Goal: Task Accomplishment & Management: Manage account settings

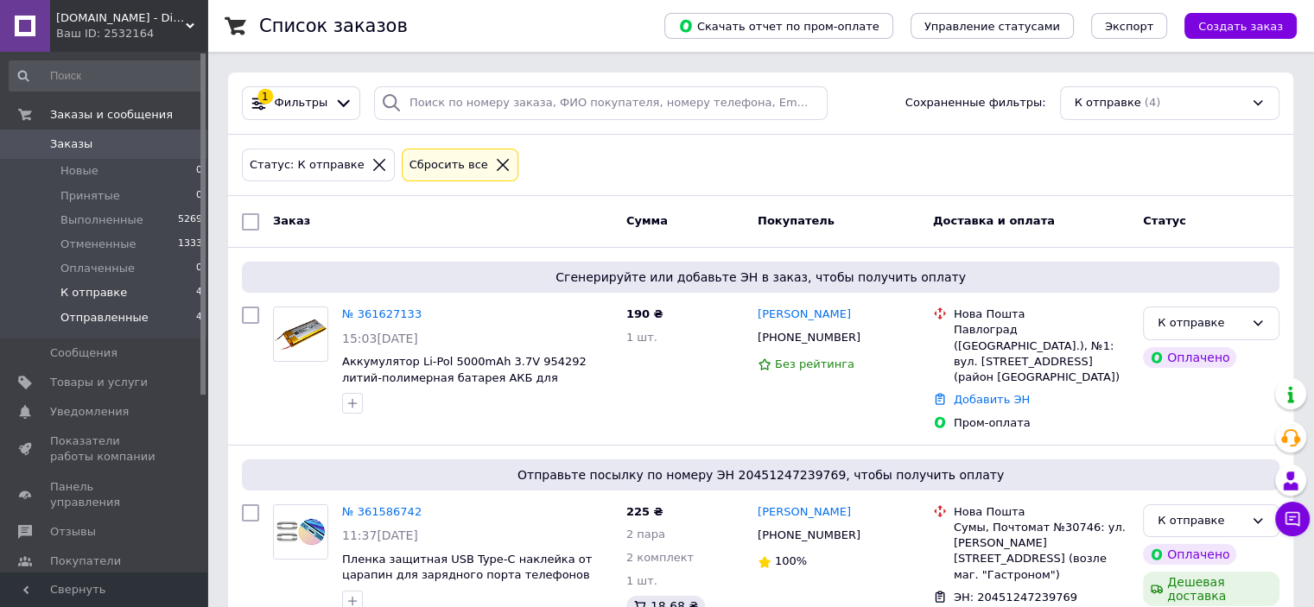
click at [127, 318] on span "Отправленные" at bounding box center [104, 318] width 88 height 16
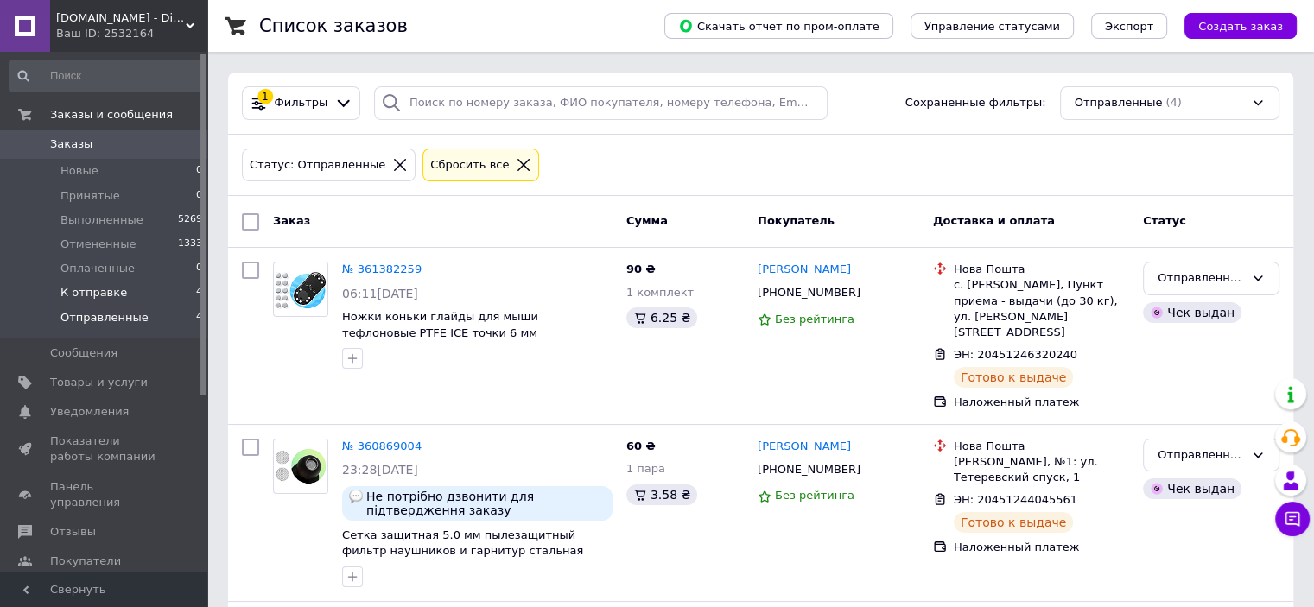
click at [98, 293] on span "К отправке" at bounding box center [93, 293] width 66 height 16
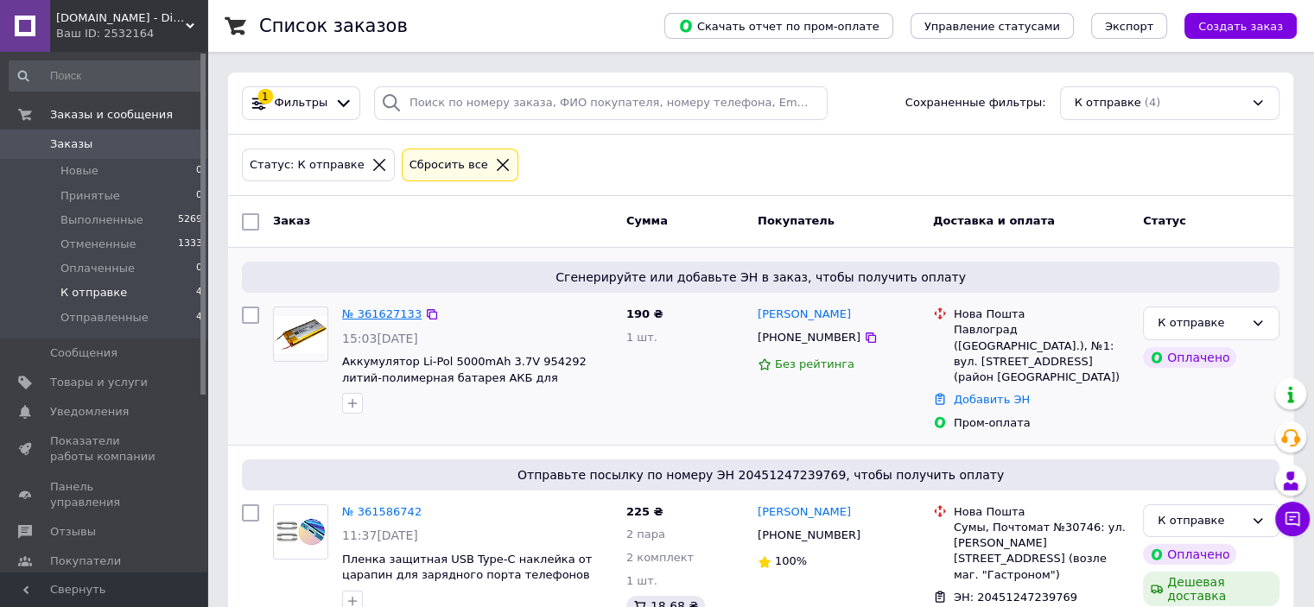
click at [356, 313] on link "№ 361627133" at bounding box center [381, 313] width 79 height 13
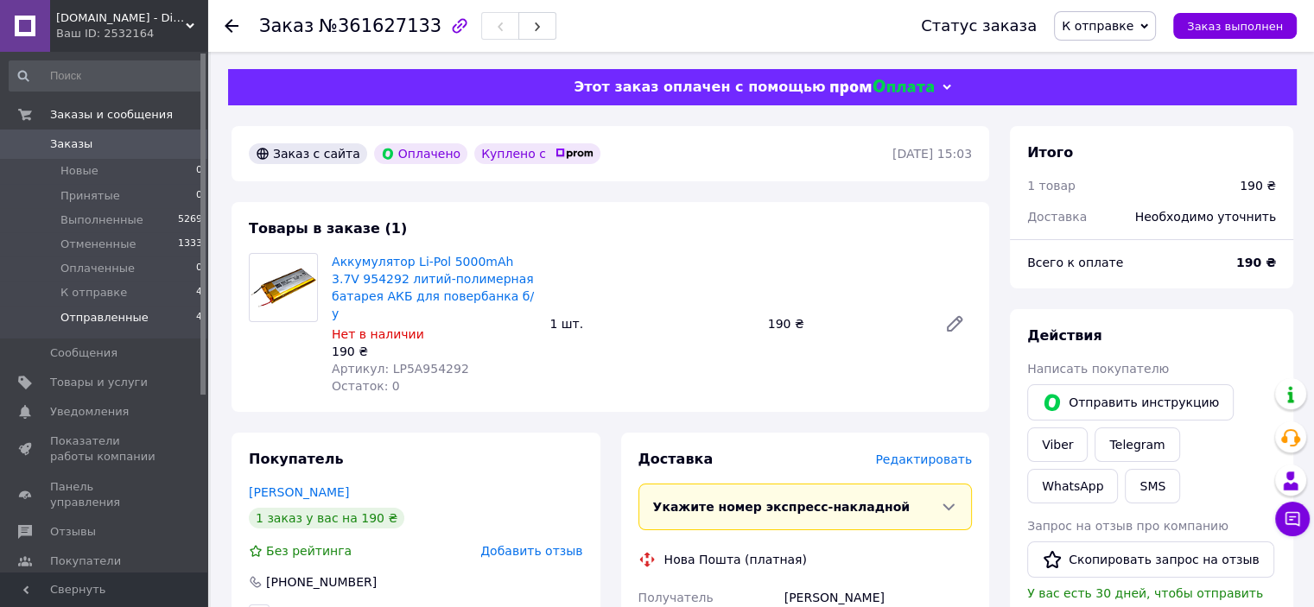
click at [135, 318] on span "Отправленные" at bounding box center [104, 318] width 88 height 16
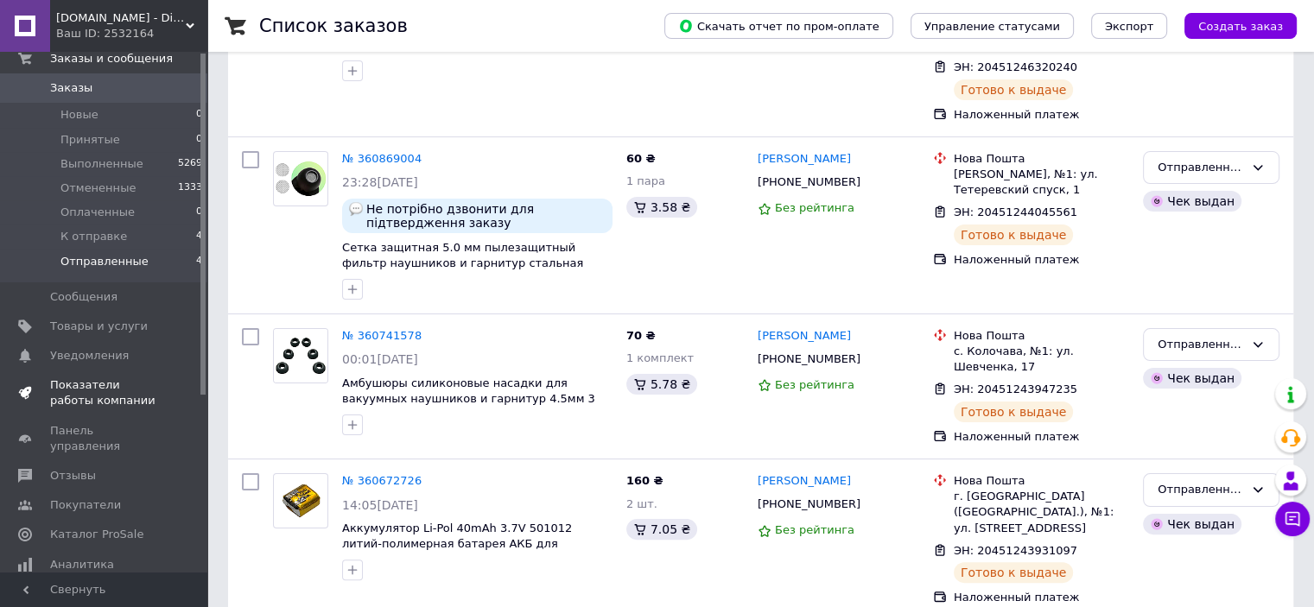
scroll to position [86, 0]
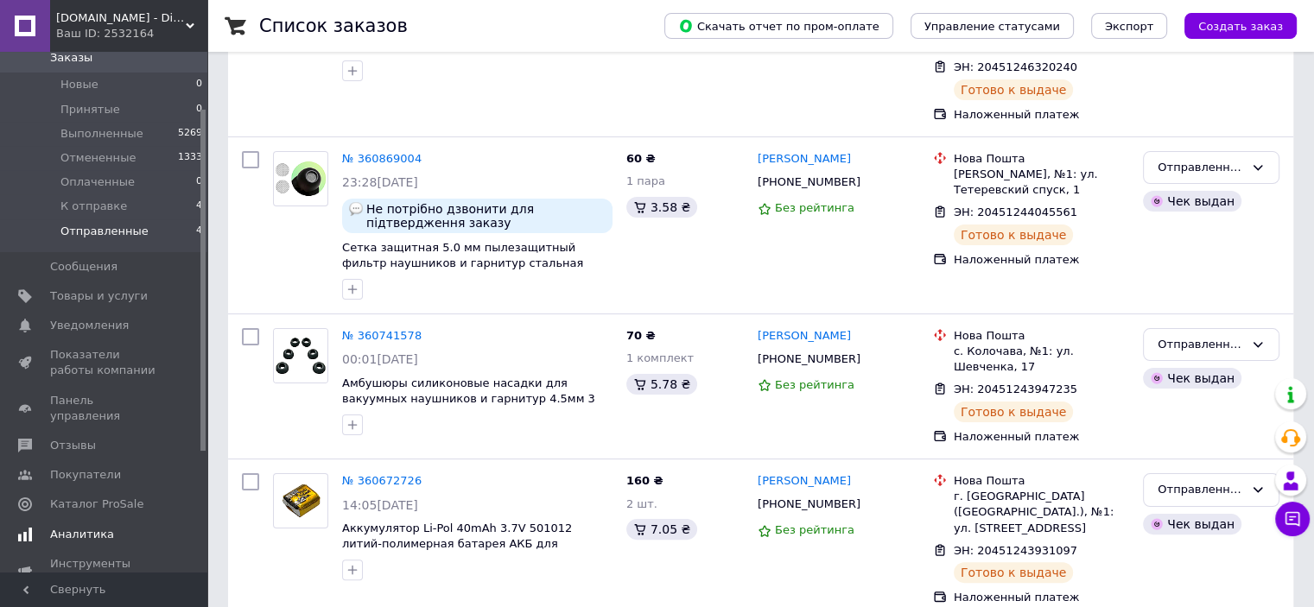
click at [101, 527] on span "Аналитика" at bounding box center [82, 535] width 64 height 16
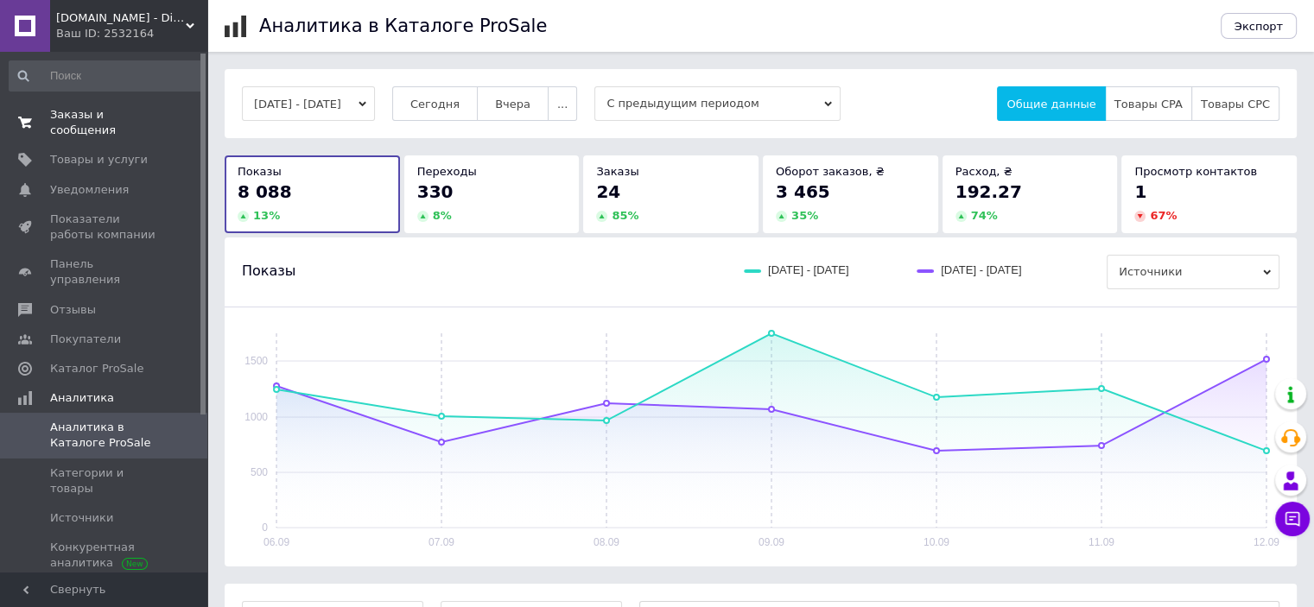
click at [97, 123] on link "Заказы и сообщения 0 0" at bounding box center [106, 122] width 212 height 45
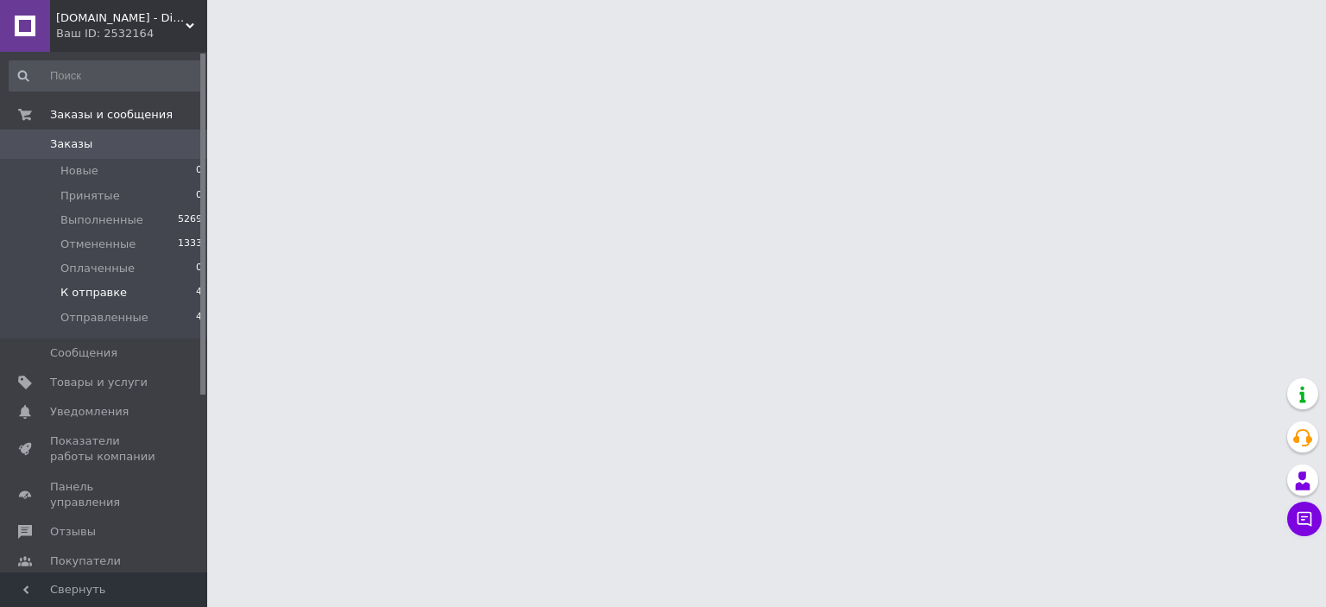
click at [131, 295] on li "К отправке 4" at bounding box center [106, 293] width 212 height 24
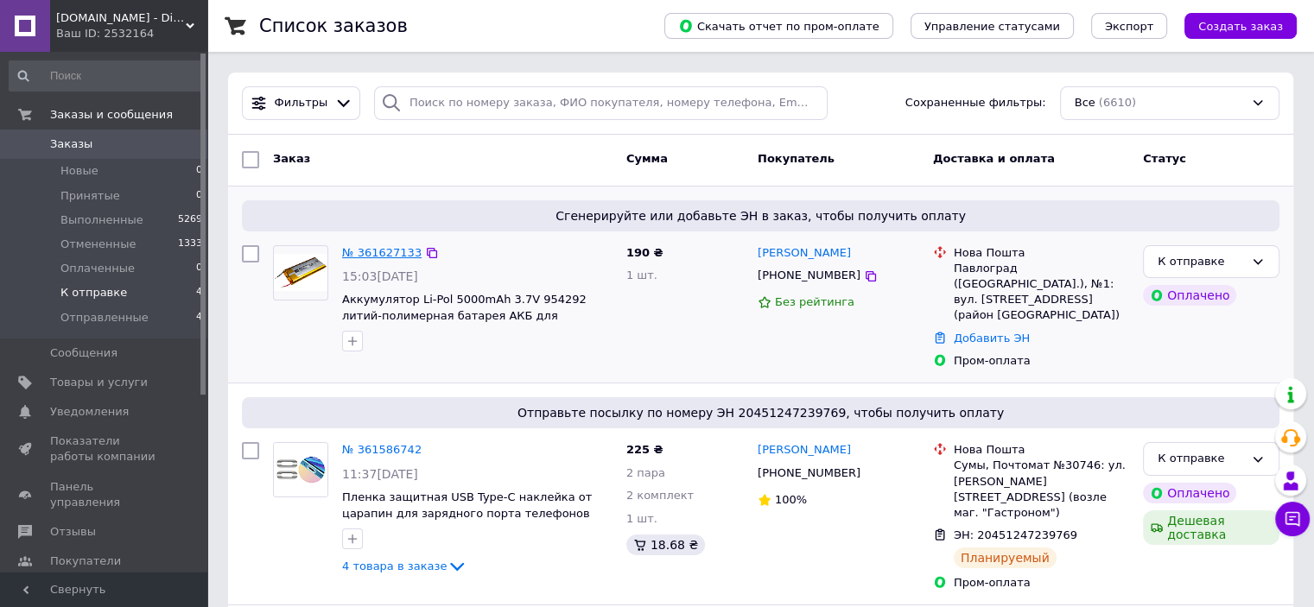
click at [383, 258] on link "№ 361627133" at bounding box center [381, 252] width 79 height 13
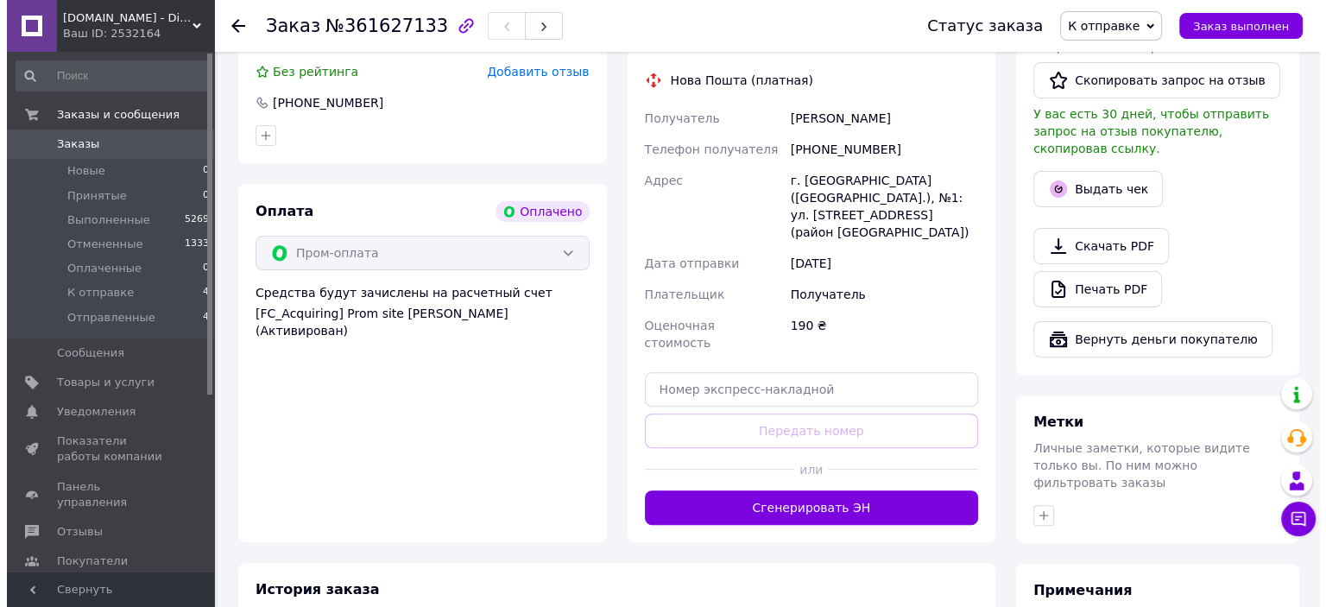
scroll to position [345, 0]
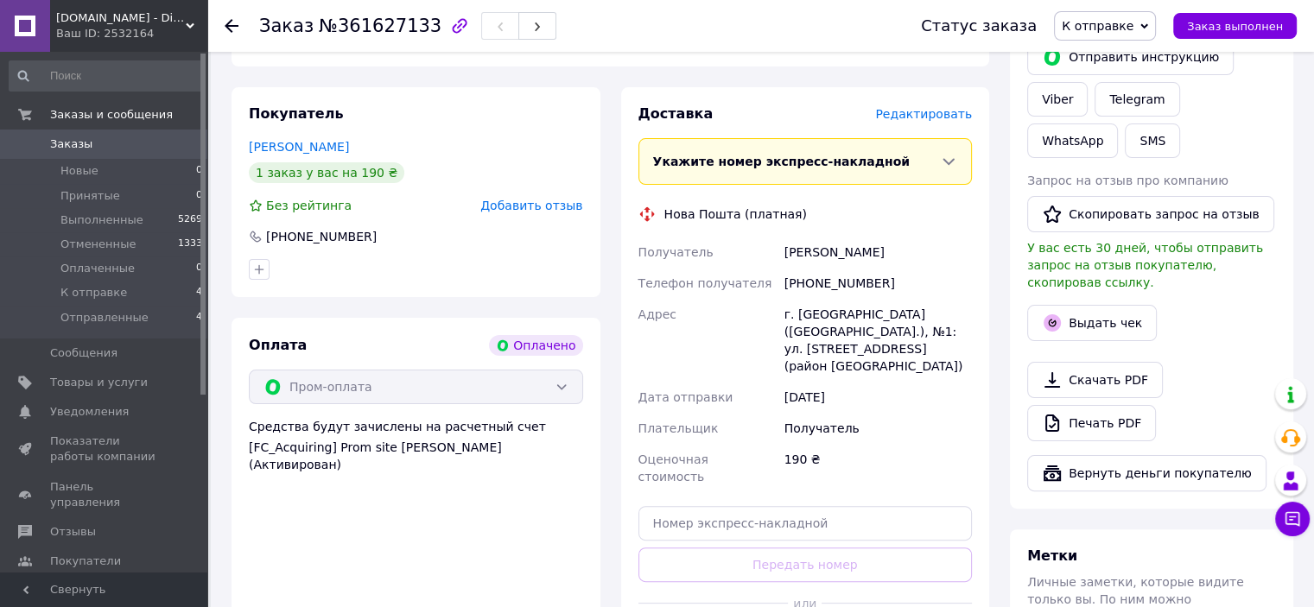
click at [933, 107] on span "Редактировать" at bounding box center [923, 114] width 97 height 14
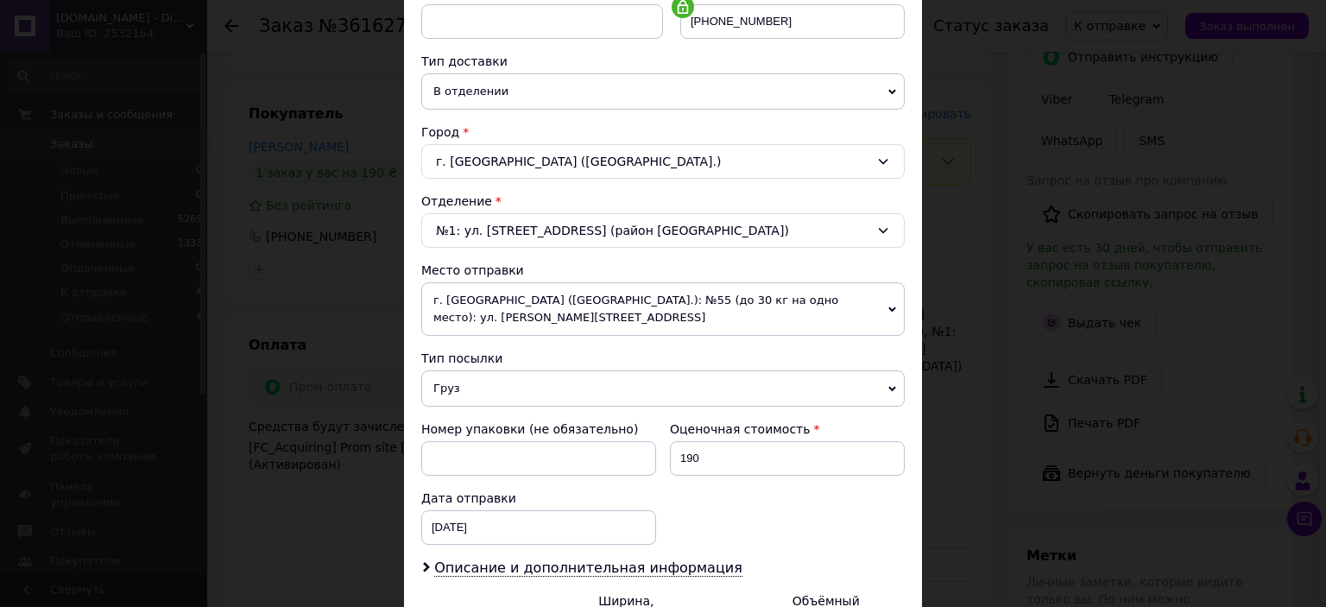
scroll to position [518, 0]
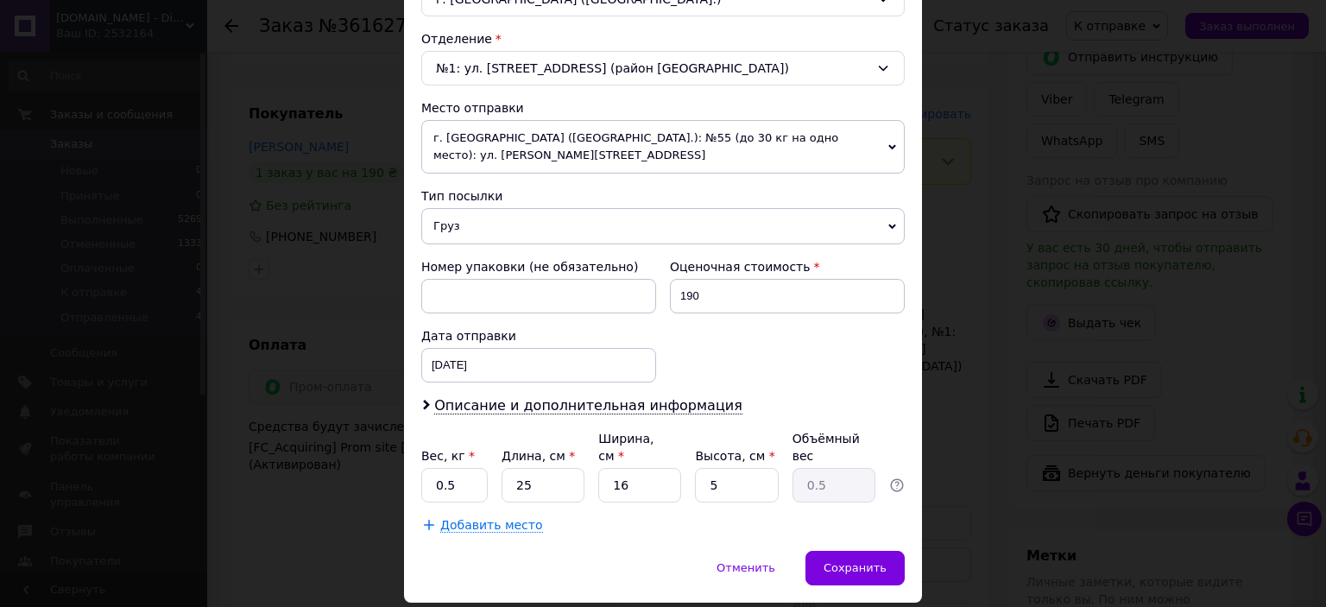
click at [462, 213] on span "Груз" at bounding box center [663, 226] width 484 height 36
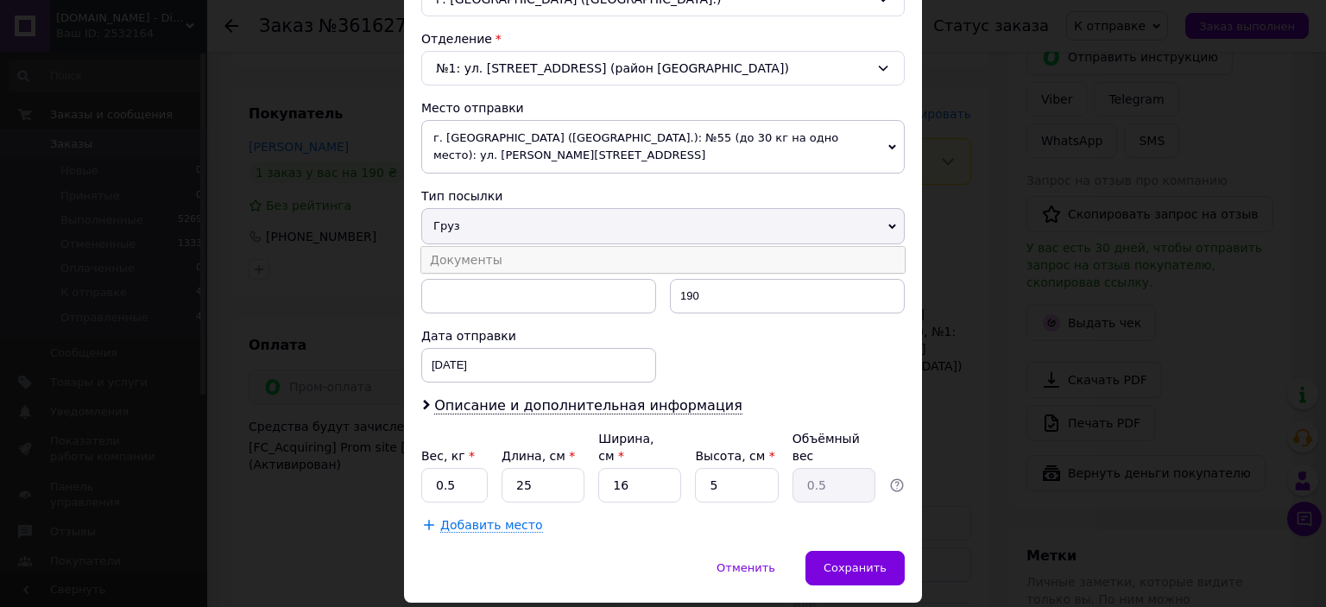
click at [463, 247] on li "Документы" at bounding box center [663, 260] width 484 height 26
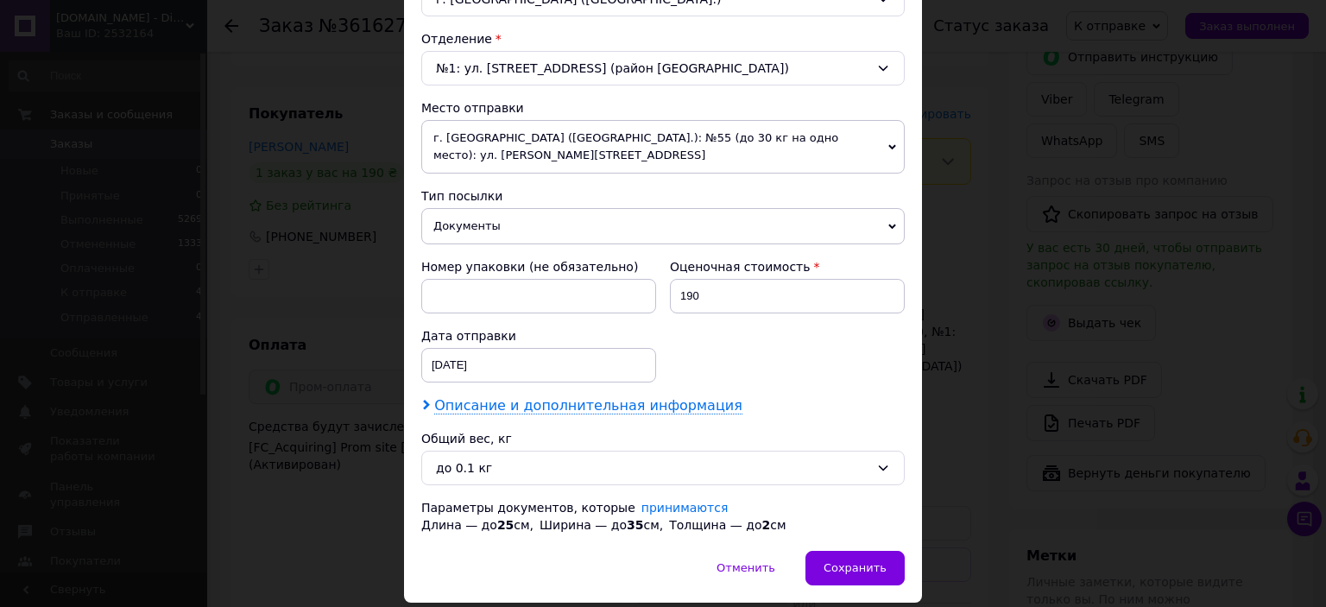
click at [467, 397] on span "Описание и дополнительная информация" at bounding box center [588, 405] width 308 height 17
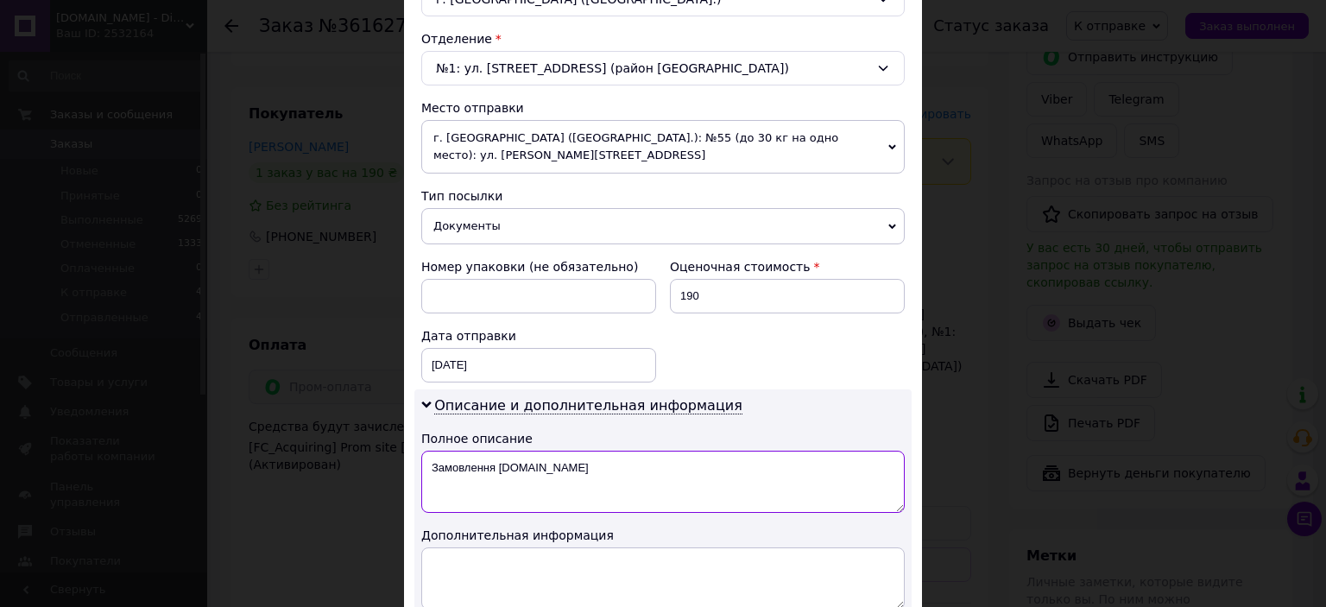
drag, startPoint x: 583, startPoint y: 450, endPoint x: 575, endPoint y: 457, distance: 10.4
click at [583, 451] on textarea "Замовлення [DOMAIN_NAME]" at bounding box center [663, 482] width 484 height 62
paste textarea "361627133"
drag, startPoint x: 515, startPoint y: 445, endPoint x: 496, endPoint y: 445, distance: 19.0
click at [496, 451] on textarea "Замовлення [DOMAIN_NAME] 361627133" at bounding box center [663, 482] width 484 height 62
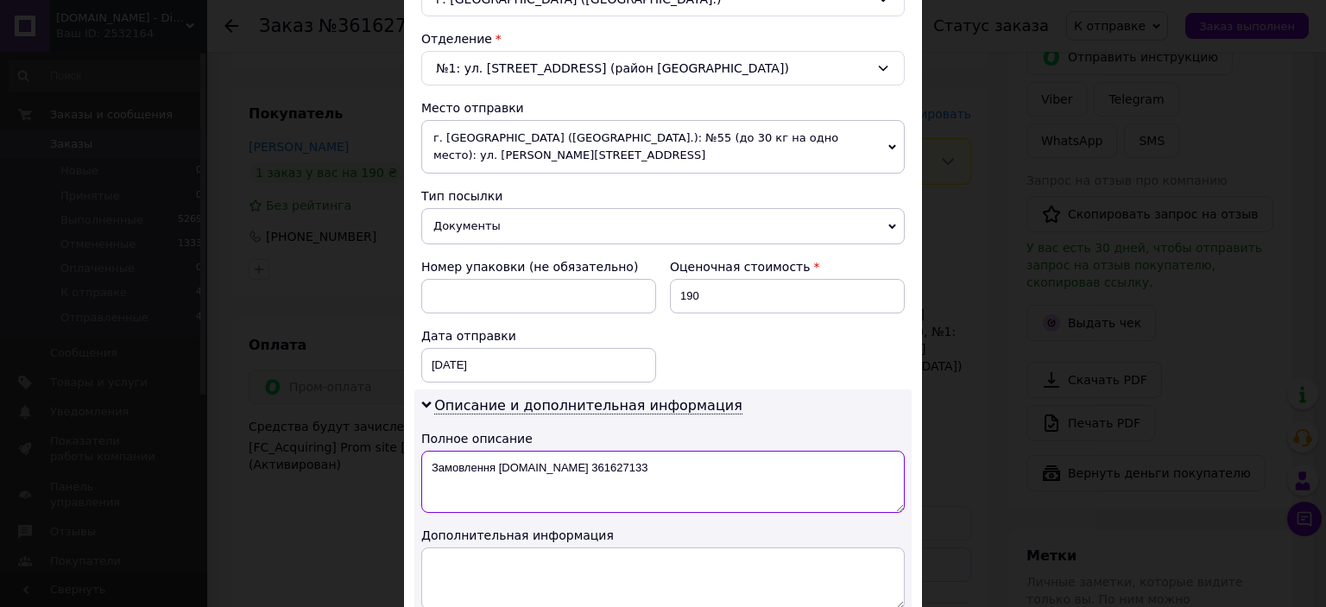
click at [529, 451] on textarea "Замовлення [DOMAIN_NAME] 361627133" at bounding box center [663, 482] width 484 height 62
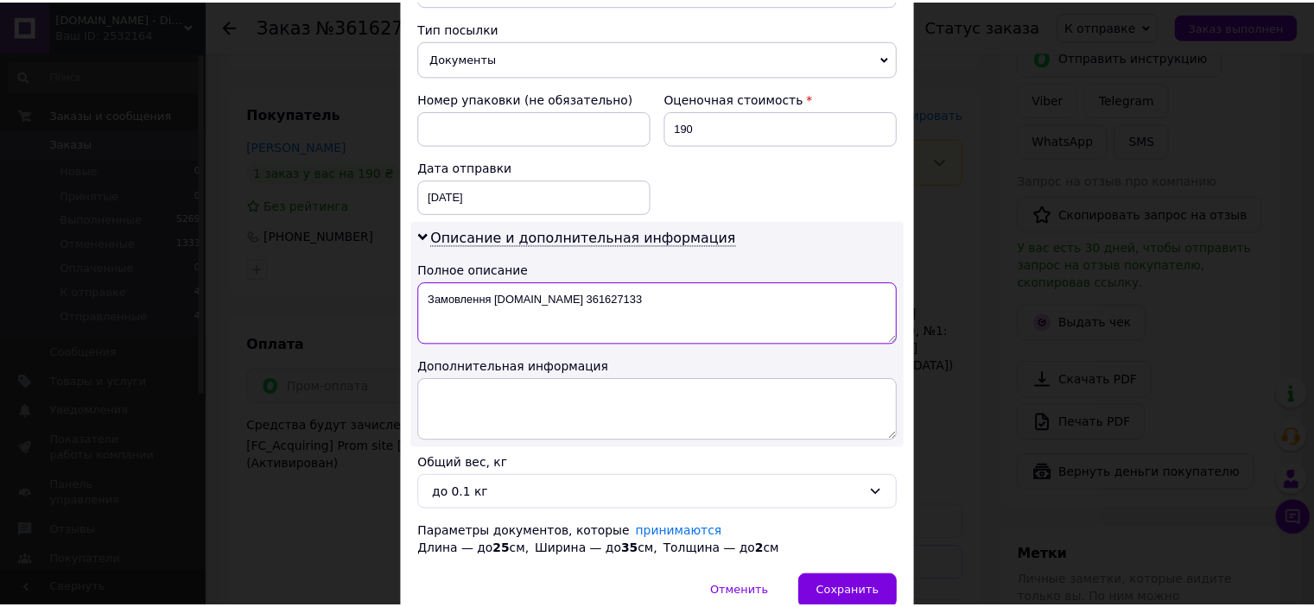
scroll to position [744, 0]
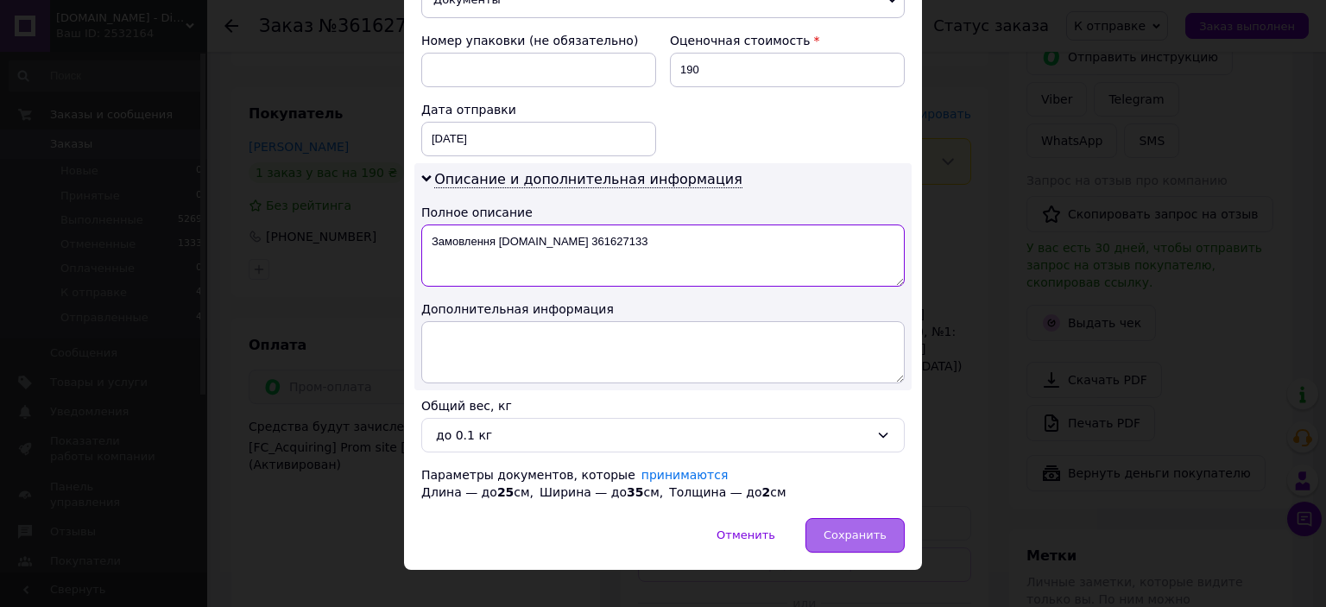
type textarea "Замовлення [DOMAIN_NAME] 361627133"
click at [865, 524] on div "Сохранить" at bounding box center [855, 535] width 99 height 35
